Goal: Task Accomplishment & Management: Complete application form

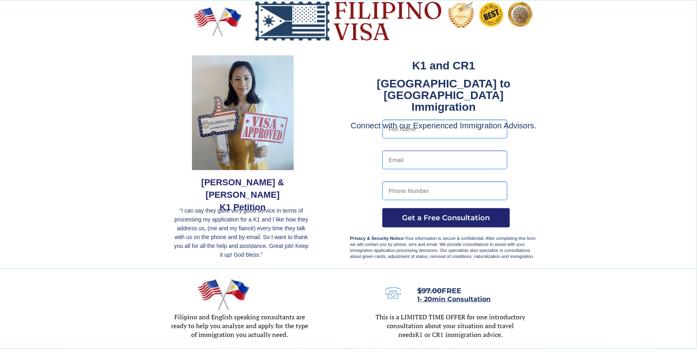
click at [417, 135] on input "text" at bounding box center [444, 128] width 125 height 19
type input "vhonne zyrelle belleza [PERSON_NAME]"
click at [405, 160] on input "email" at bounding box center [444, 159] width 125 height 19
type input "[EMAIL_ADDRESS][DOMAIN_NAME]"
click at [451, 195] on input "tel" at bounding box center [444, 190] width 125 height 19
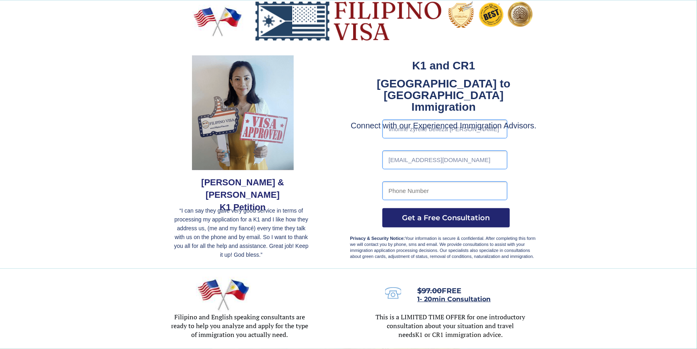
type input "09123150305"
click at [421, 220] on span "Get a Free Consultation" at bounding box center [445, 217] width 127 height 9
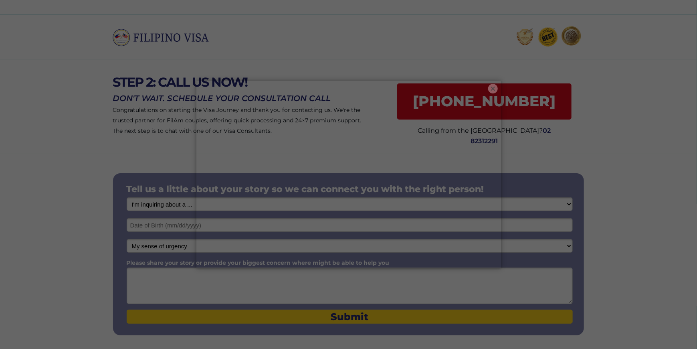
click at [496, 85] on button "×" at bounding box center [493, 89] width 10 height 10
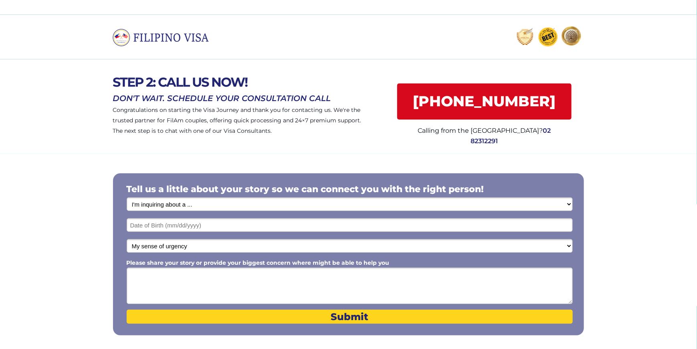
click at [410, 206] on select "I'm inquiring about a ... I don't know or other services Retirement Visa for Th…" at bounding box center [350, 204] width 446 height 14
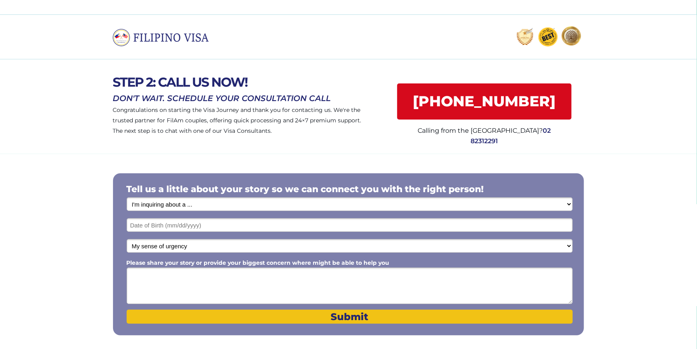
select select "1796"
click at [127, 198] on select "I'm inquiring about a ... I don't know or other services Retirement Visa for Th…" at bounding box center [350, 204] width 446 height 14
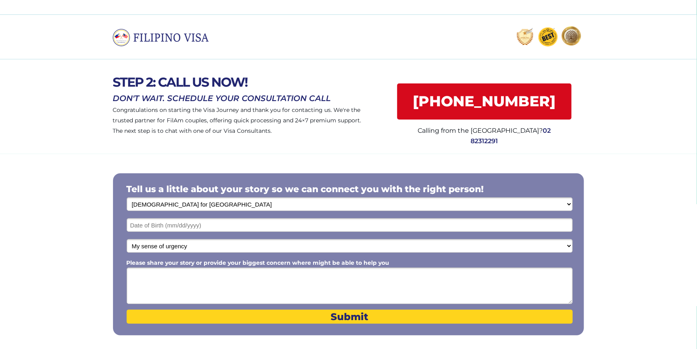
click at [323, 224] on input "text" at bounding box center [350, 225] width 446 height 14
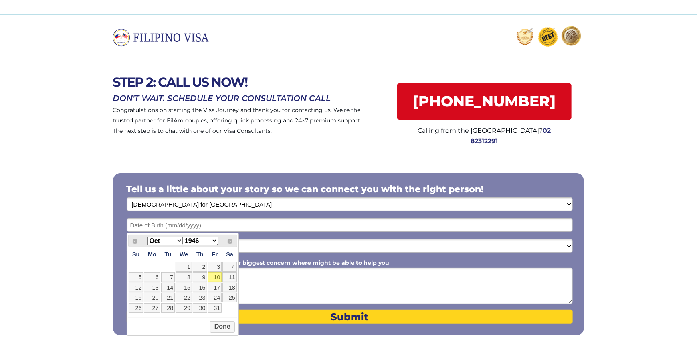
click at [180, 241] on select "Jan Feb Mar Apr May Jun Jul Aug Sep Oct Nov Dec" at bounding box center [165, 241] width 35 height 8
click at [197, 277] on link "12" at bounding box center [200, 277] width 14 height 10
type input "06/12/2025"
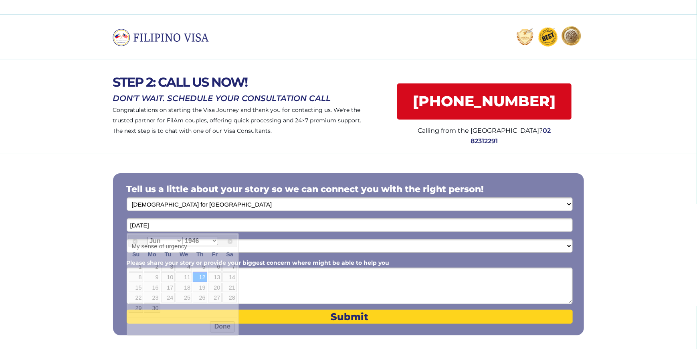
click at [206, 226] on input "06/12/2025" at bounding box center [350, 225] width 446 height 14
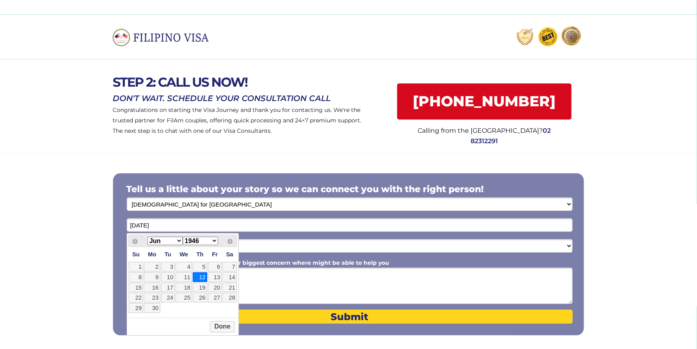
click at [214, 239] on select "1946 1947 1948 1949 1950 1951 1952 1953 1954 1955 1956 1957 1958 1959 1960 1961…" at bounding box center [200, 241] width 35 height 8
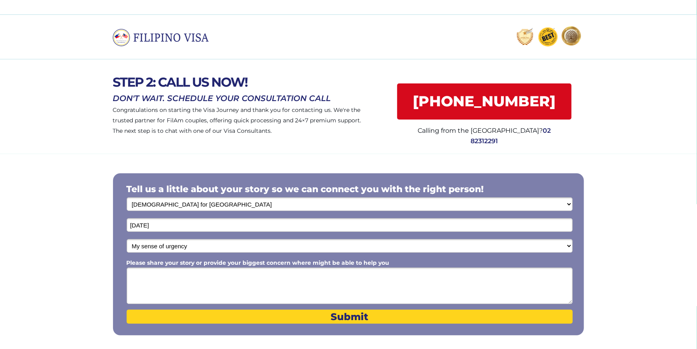
click at [261, 277] on textarea "Please share your story or provide your biggest concern where might be able to …" at bounding box center [350, 285] width 446 height 36
click at [260, 247] on select "My sense of urgency Low Priority - I'm just looking Medium High Priority - I ne…" at bounding box center [350, 246] width 446 height 14
select select "1804"
click at [127, 240] on select "My sense of urgency Low Priority - I'm just looking Medium High Priority - I ne…" at bounding box center [350, 246] width 446 height 14
click at [266, 281] on textarea "Please share your story or provide your biggest concern where might be able to …" at bounding box center [350, 285] width 446 height 36
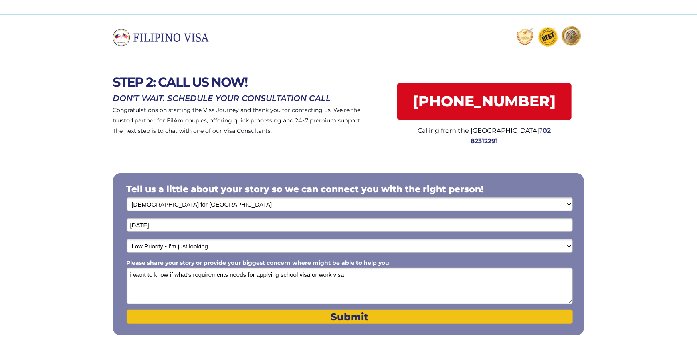
type textarea "i want to know if what's requirements needs for applying school visa or work vi…"
click at [255, 317] on span "Submit" at bounding box center [350, 317] width 446 height 12
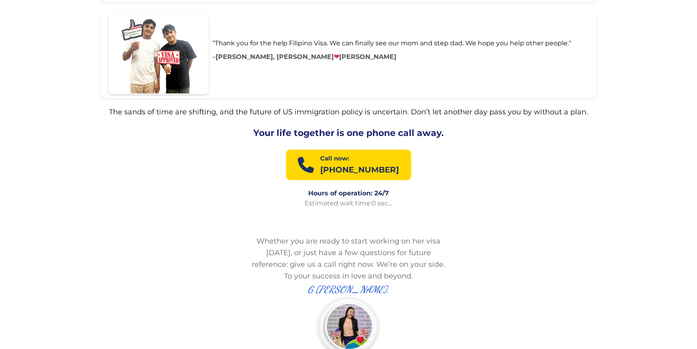
scroll to position [1399, 0]
